Goal: Task Accomplishment & Management: Complete application form

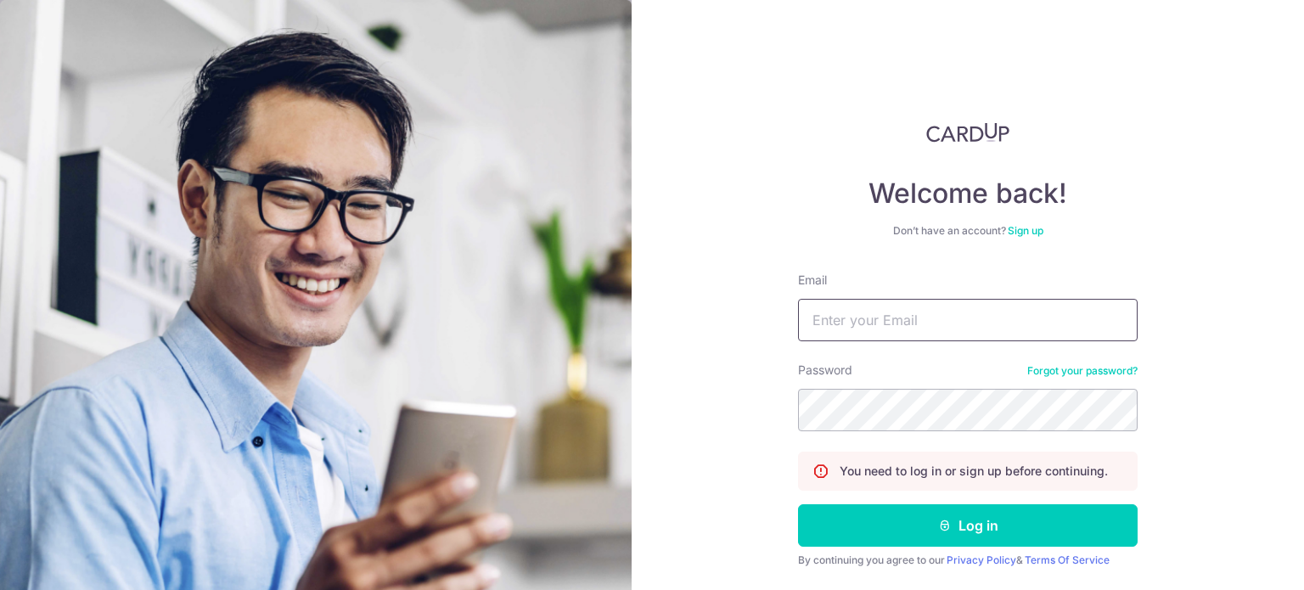
drag, startPoint x: 878, startPoint y: 320, endPoint x: 895, endPoint y: 318, distance: 17.1
click at [878, 320] on input "Email" at bounding box center [968, 320] width 340 height 42
type input "[EMAIL_ADDRESS][DOMAIN_NAME]"
click at [798, 504] on button "Log in" at bounding box center [968, 525] width 340 height 42
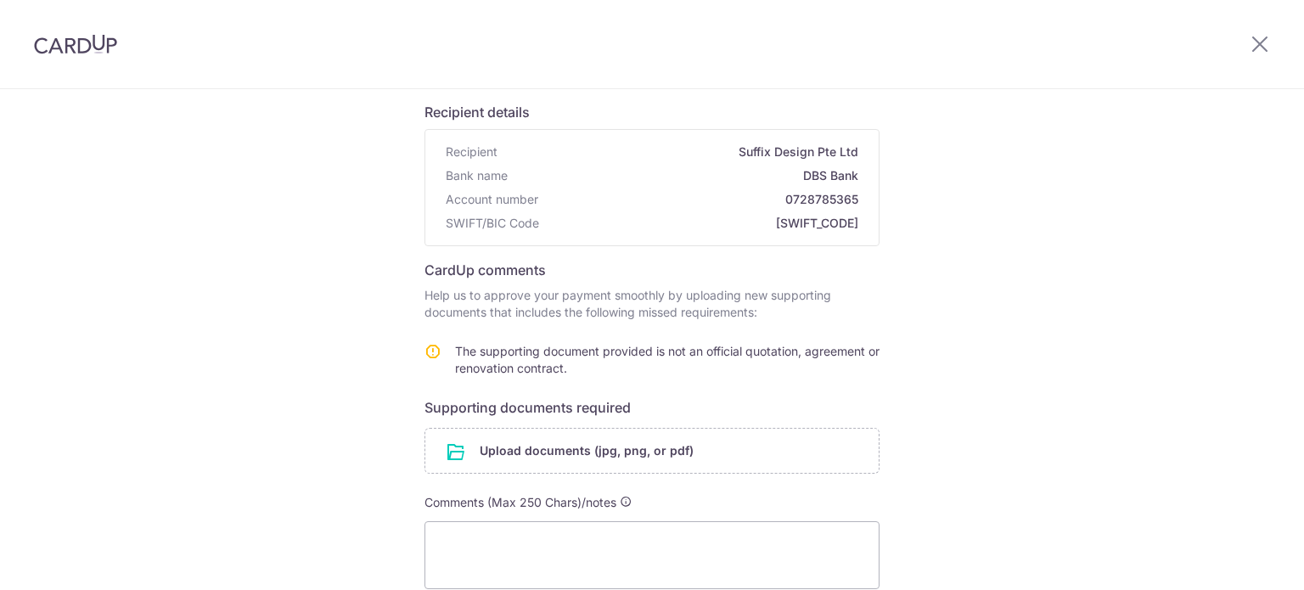
scroll to position [226, 0]
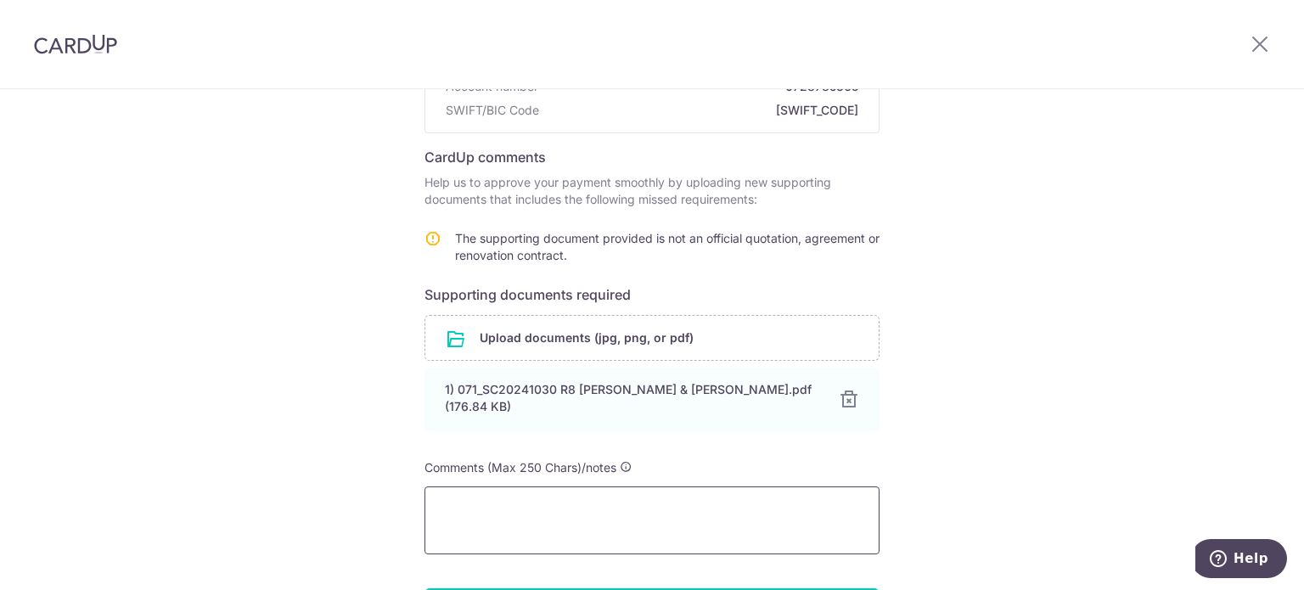
click at [622, 495] on textarea at bounding box center [652, 521] width 455 height 68
type textarea "H"
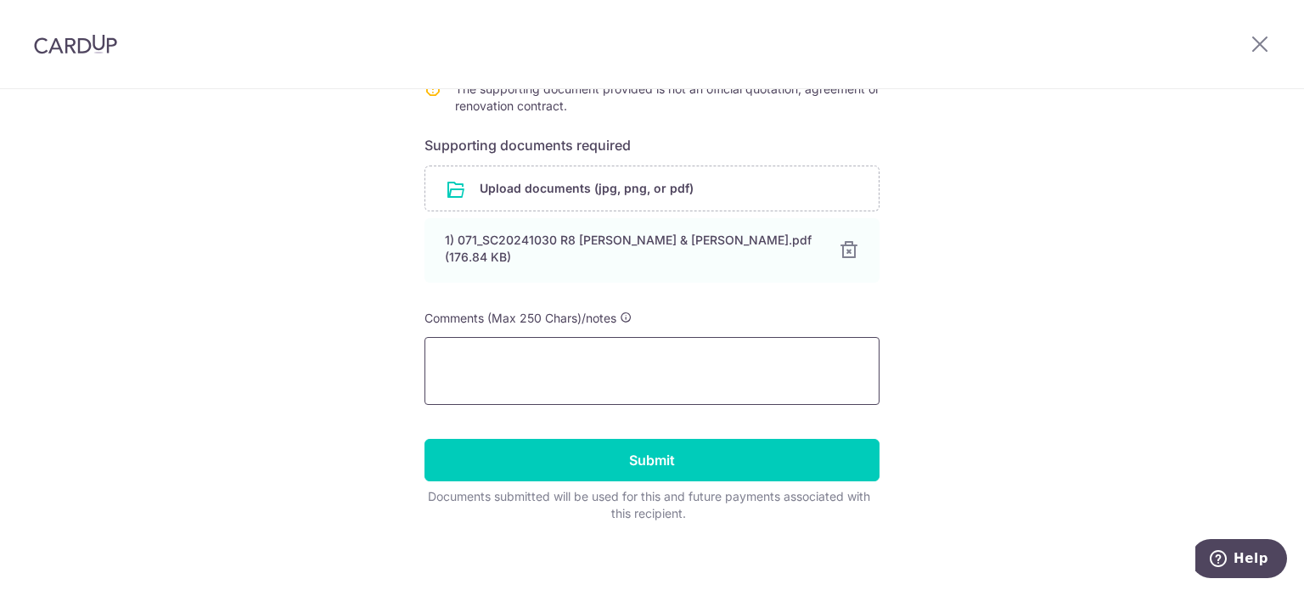
scroll to position [377, 0]
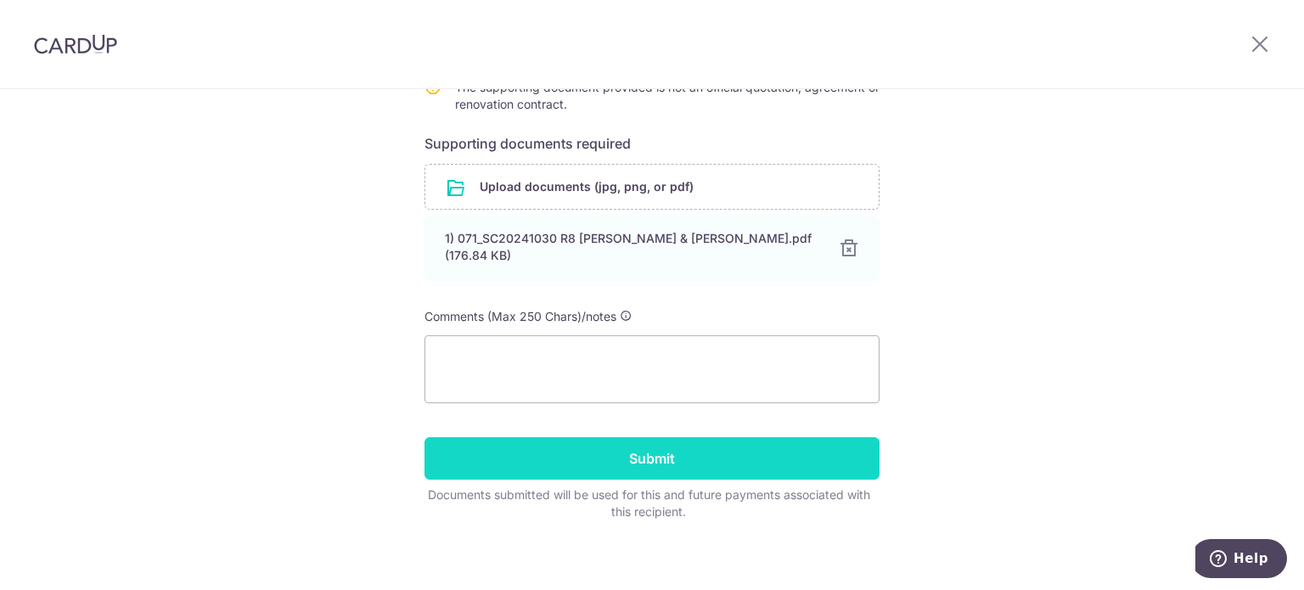
click at [818, 452] on input "Submit" at bounding box center [652, 458] width 455 height 42
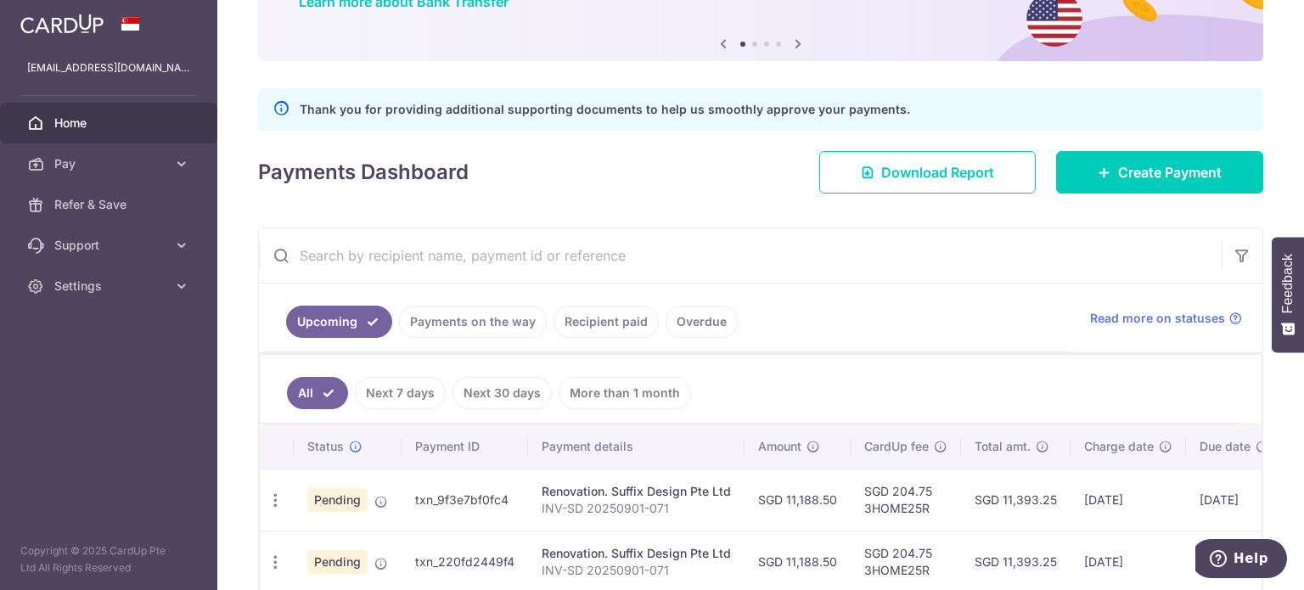
scroll to position [226, 0]
